Goal: Navigation & Orientation: Find specific page/section

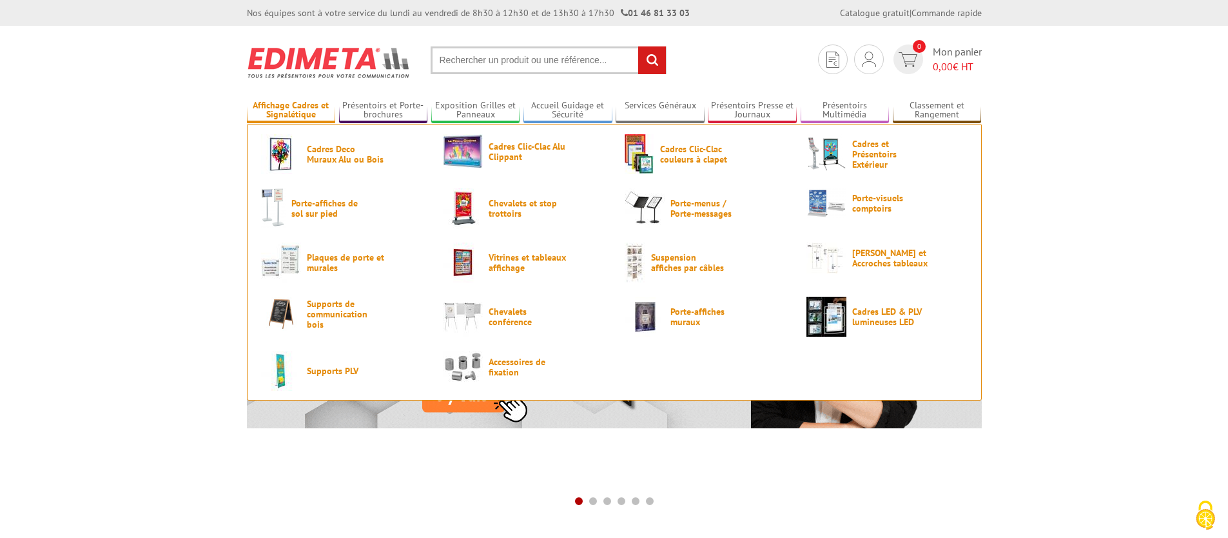
click at [280, 113] on link "Affichage Cadres et Signalétique" at bounding box center [291, 110] width 89 height 21
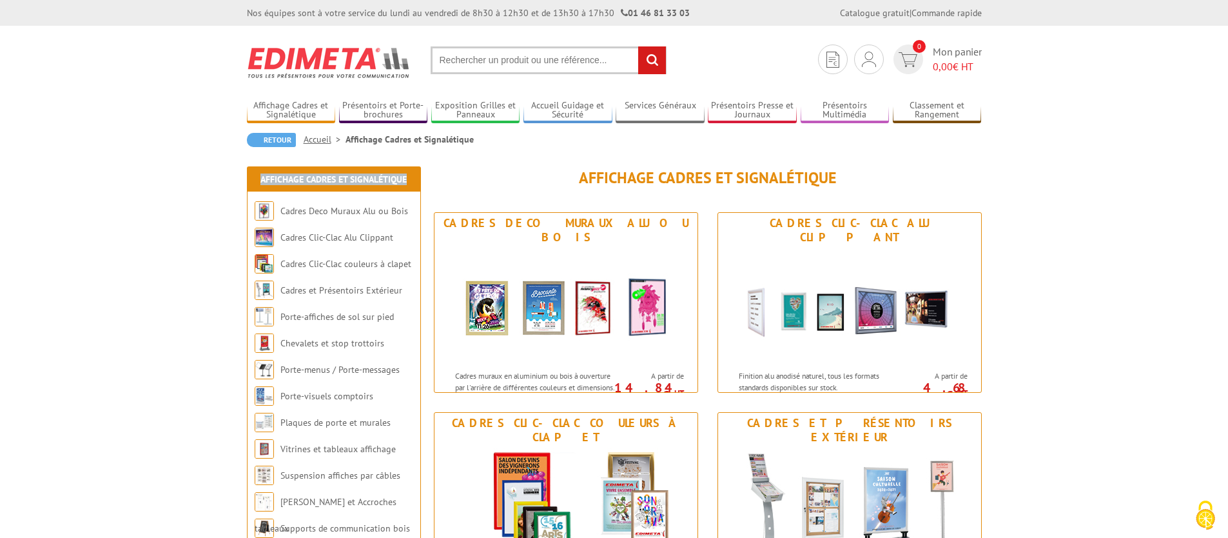
drag, startPoint x: 285, startPoint y: 178, endPoint x: 225, endPoint y: 175, distance: 60.0
copy link "Affichage Cadres et Signalétique"
